Goal: Browse casually

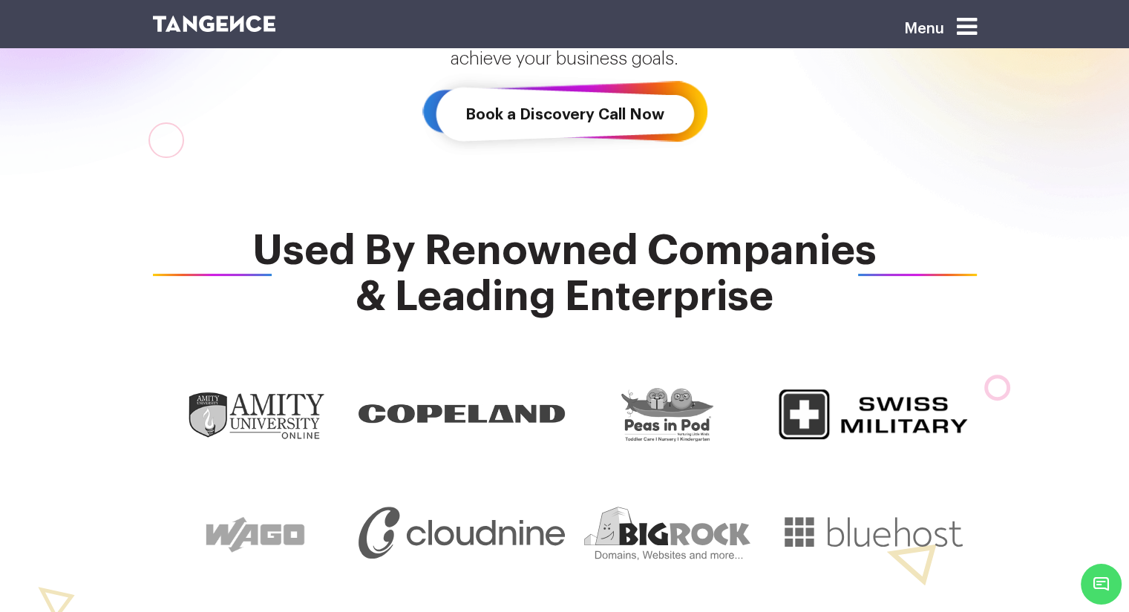
scroll to position [466, 0]
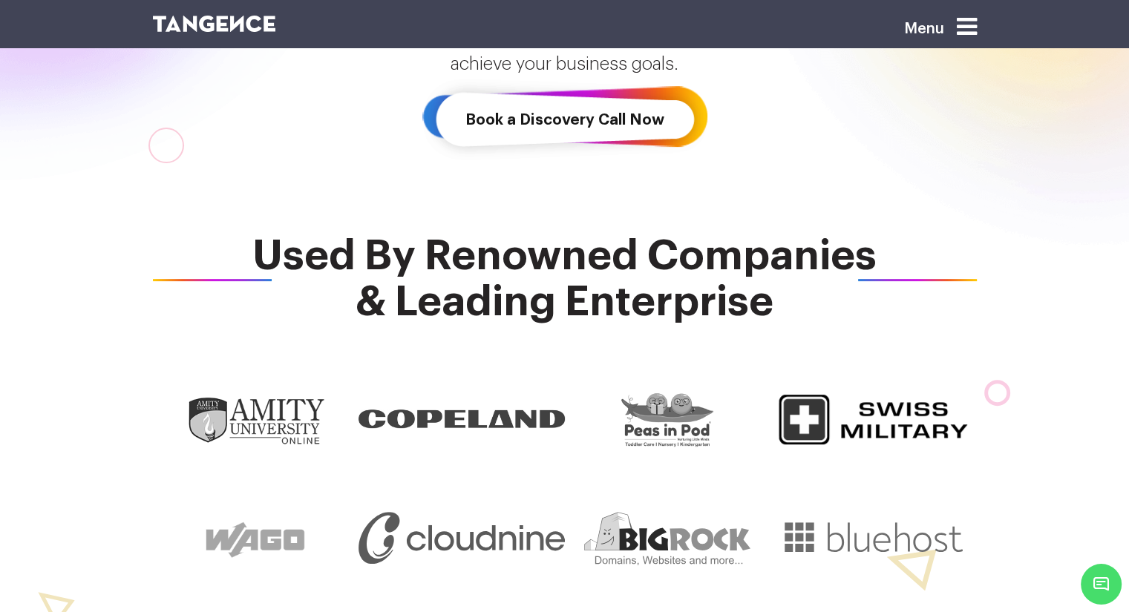
click at [273, 257] on span "Used By Renowned Companies & Leading Enterprise" at bounding box center [565, 279] width 824 height 92
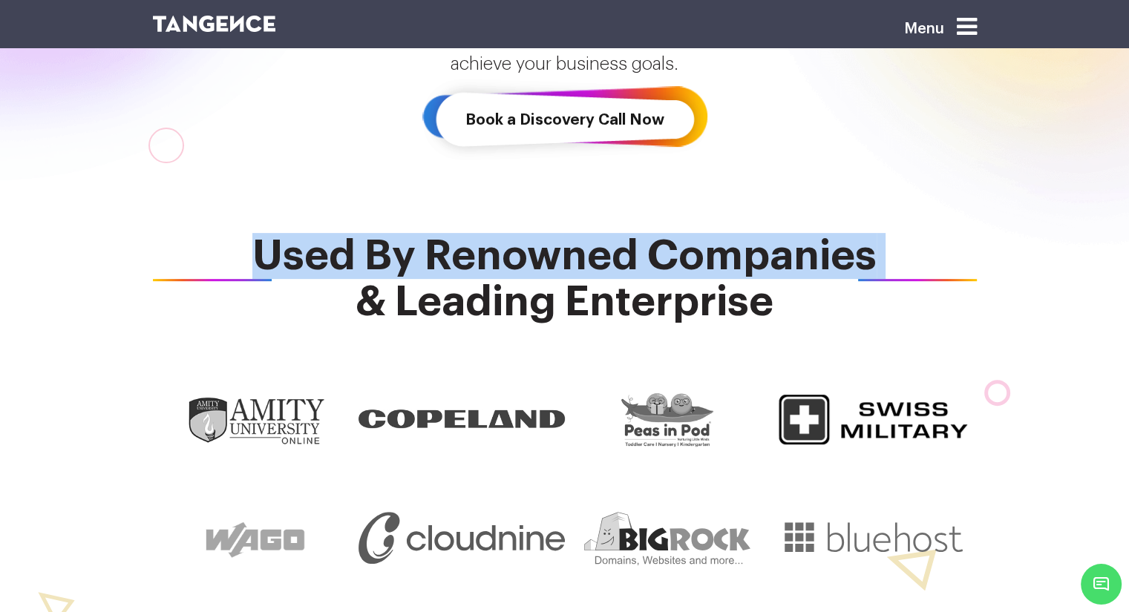
click at [273, 257] on span "Used By Renowned Companies & Leading Enterprise" at bounding box center [565, 279] width 824 height 92
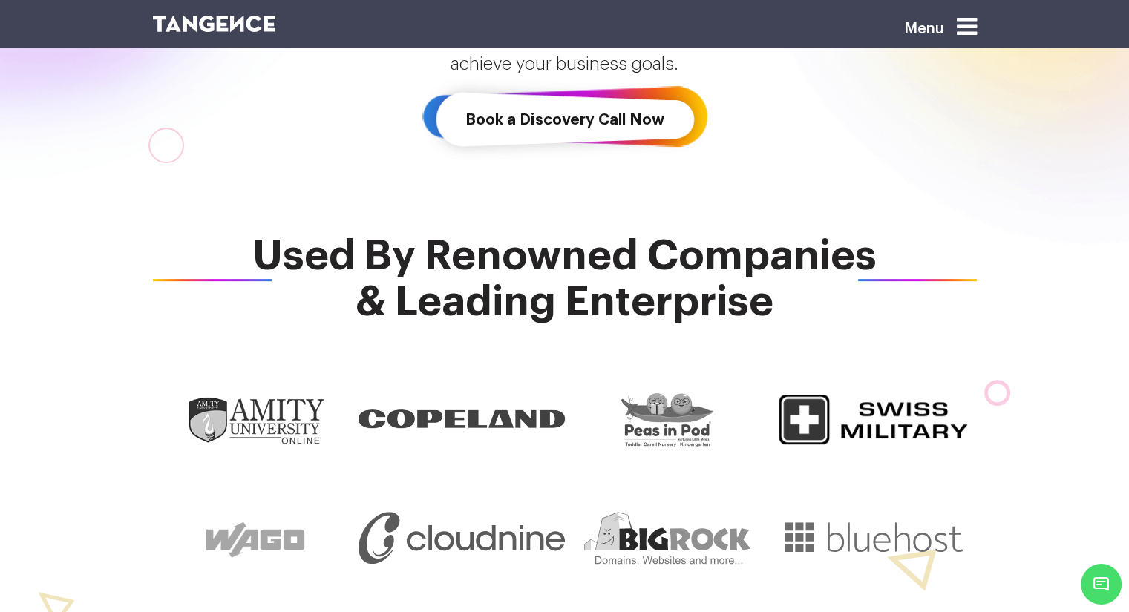
click at [273, 257] on span "Used By Renowned Companies & Leading Enterprise" at bounding box center [565, 279] width 824 height 92
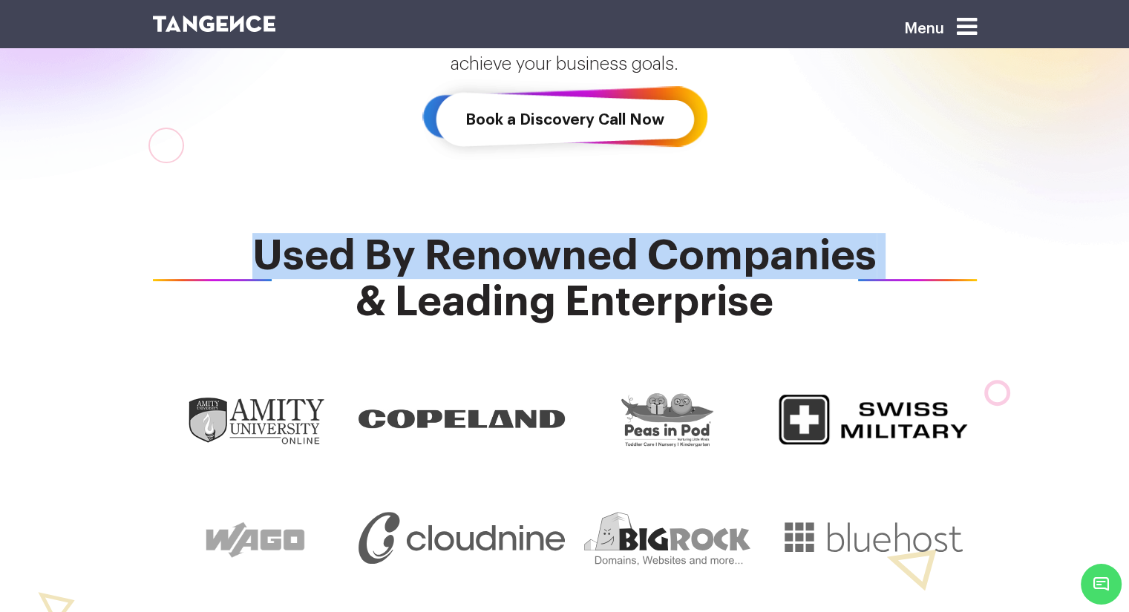
click at [273, 257] on span "Used By Renowned Companies & Leading Enterprise" at bounding box center [565, 279] width 824 height 92
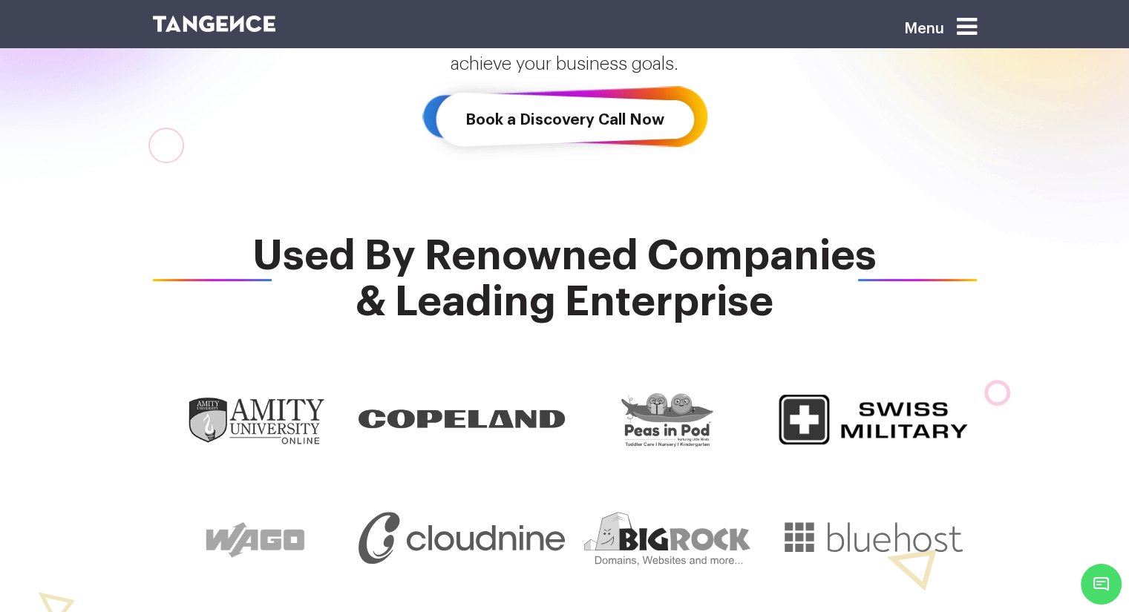
click at [273, 257] on span "Used By Renowned Companies & Leading Enterprise" at bounding box center [565, 279] width 824 height 92
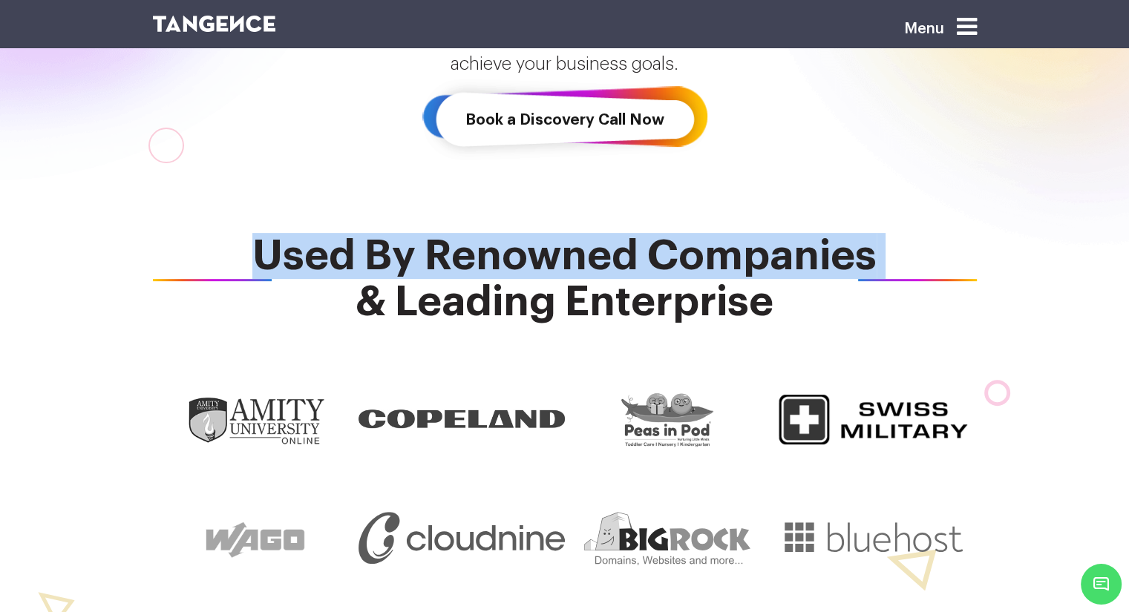
click at [273, 257] on span "Used By Renowned Companies & Leading Enterprise" at bounding box center [565, 279] width 824 height 92
